Goal: Task Accomplishment & Management: Complete application form

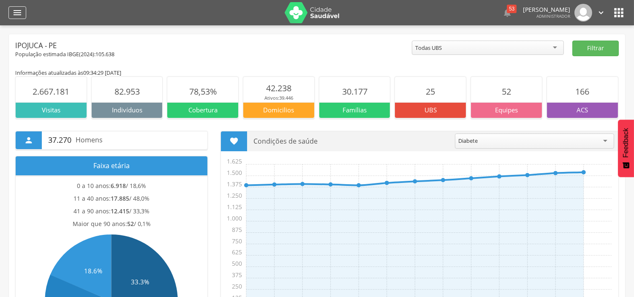
click at [19, 11] on icon "" at bounding box center [17, 13] width 10 height 10
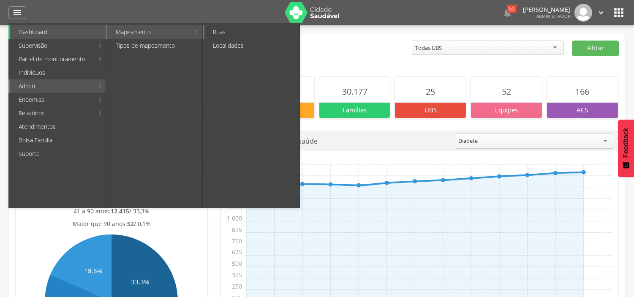
click at [250, 35] on link "Ruas" at bounding box center [252, 32] width 95 height 14
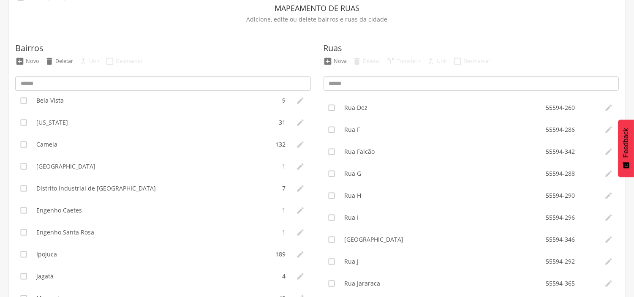
scroll to position [141, 0]
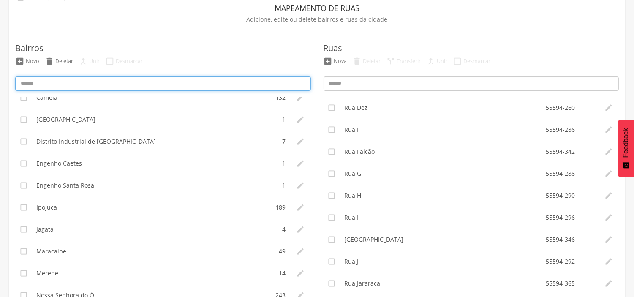
click at [98, 82] on input at bounding box center [163, 83] width 296 height 14
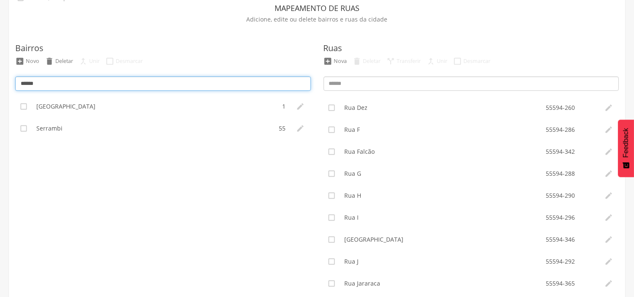
scroll to position [0, 0]
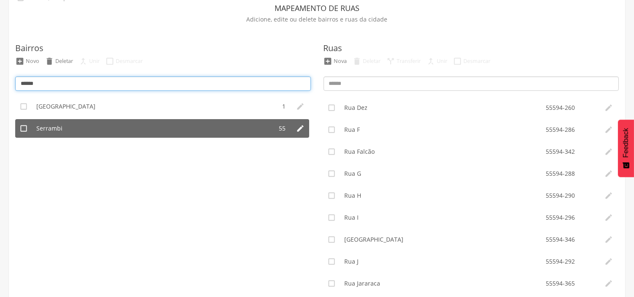
type input "******"
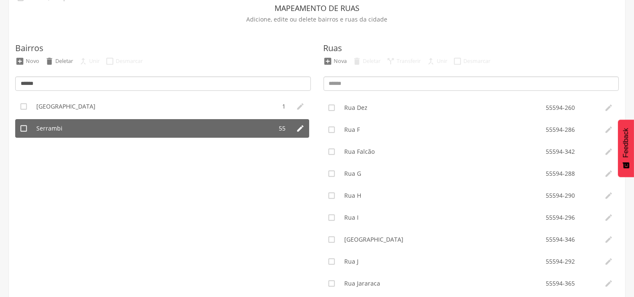
click at [65, 128] on li "Serrambi" at bounding box center [152, 128] width 241 height 19
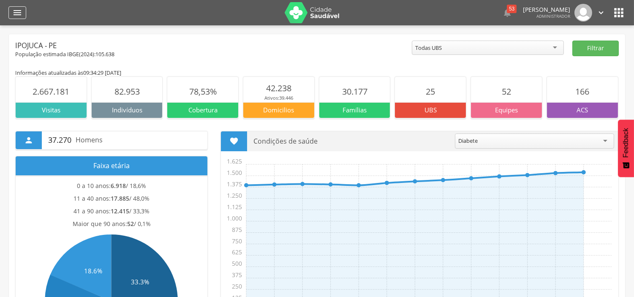
click at [12, 12] on icon "" at bounding box center [17, 13] width 10 height 10
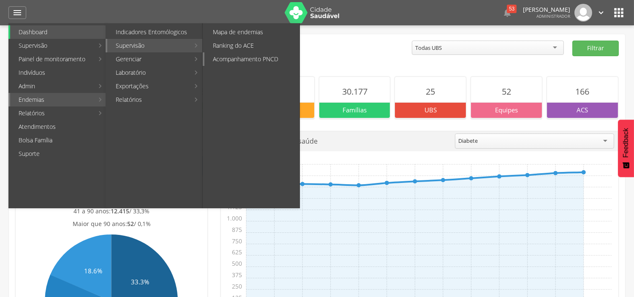
click at [243, 62] on link "Acompanhamento PNCD" at bounding box center [252, 59] width 95 height 14
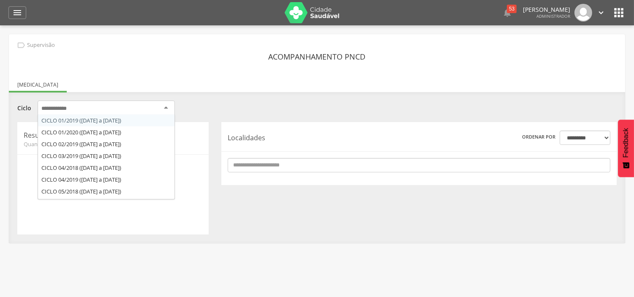
click at [85, 112] on div at bounding box center [106, 108] width 137 height 15
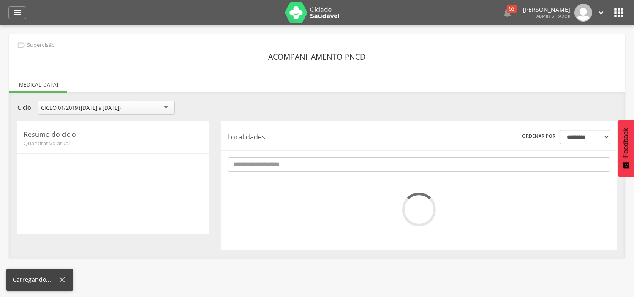
click at [95, 106] on div "CICLO 01/2019 (14/01/19 a 12/03/19)" at bounding box center [81, 108] width 80 height 8
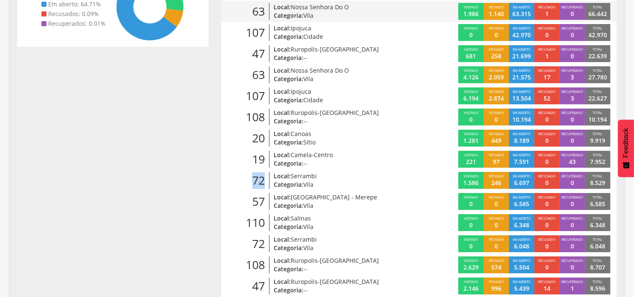
scroll to position [188, 0]
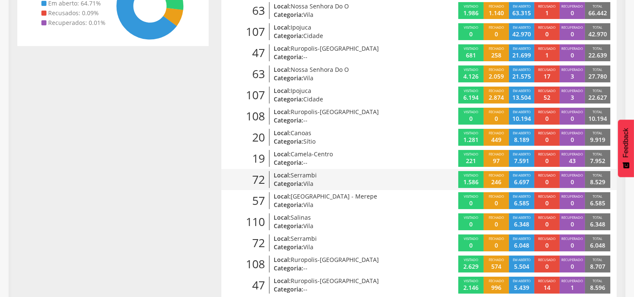
click at [314, 175] on span "Serrambi" at bounding box center [304, 175] width 26 height 8
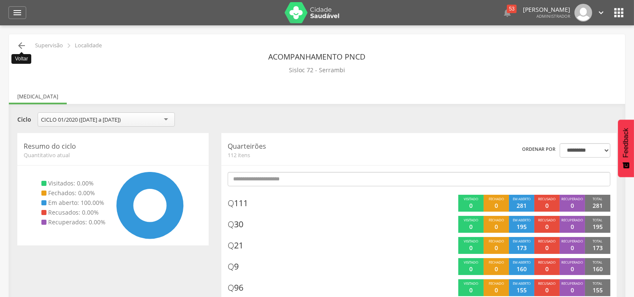
click at [22, 44] on icon "" at bounding box center [21, 46] width 10 height 10
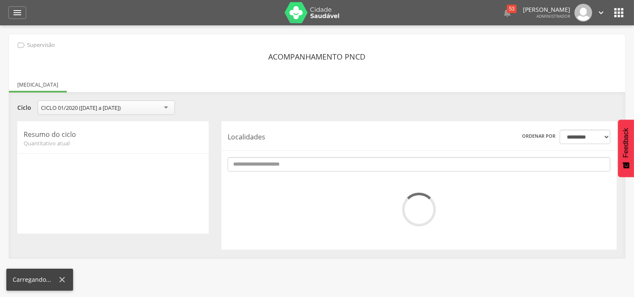
scroll to position [25, 0]
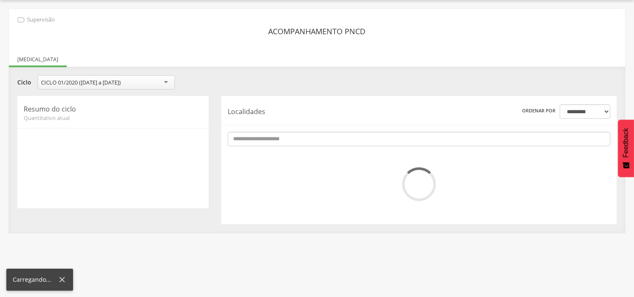
click at [22, 44] on div "**********" at bounding box center [317, 121] width 617 height 224
click at [188, 124] on div "Resumo do ciclo Quantitativo atual" at bounding box center [112, 152] width 191 height 112
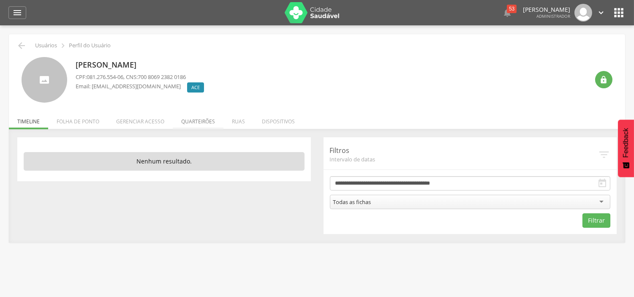
click at [199, 120] on li "Quarteirões" at bounding box center [198, 119] width 51 height 20
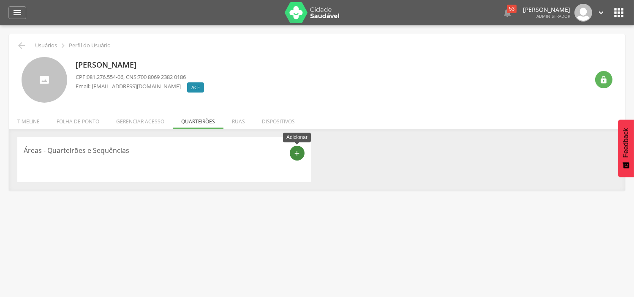
click at [298, 154] on icon "add" at bounding box center [297, 154] width 8 height 8
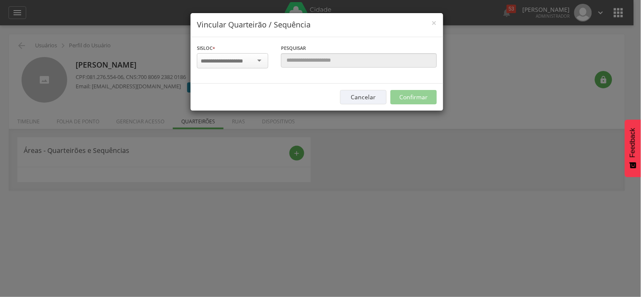
click at [225, 58] on input "select-one" at bounding box center [227, 61] width 53 height 8
type input "****"
click at [229, 74] on div "Sisloc * 72 - Serr ambi 93 - Sibiro Da Serr a [GEOGRAPHIC_DATA] a localidade" at bounding box center [233, 61] width 84 height 34
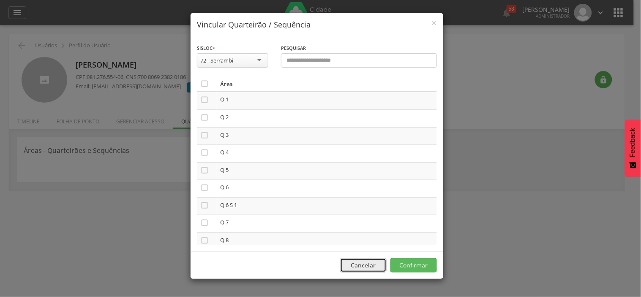
click at [369, 268] on button "Cancelar" at bounding box center [363, 265] width 46 height 14
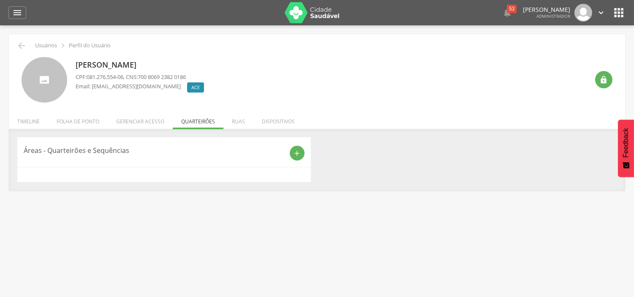
click at [132, 159] on div "Áreas - Quarteirões e Sequências" at bounding box center [154, 153] width 260 height 15
